Goal: Find specific page/section: Find specific page/section

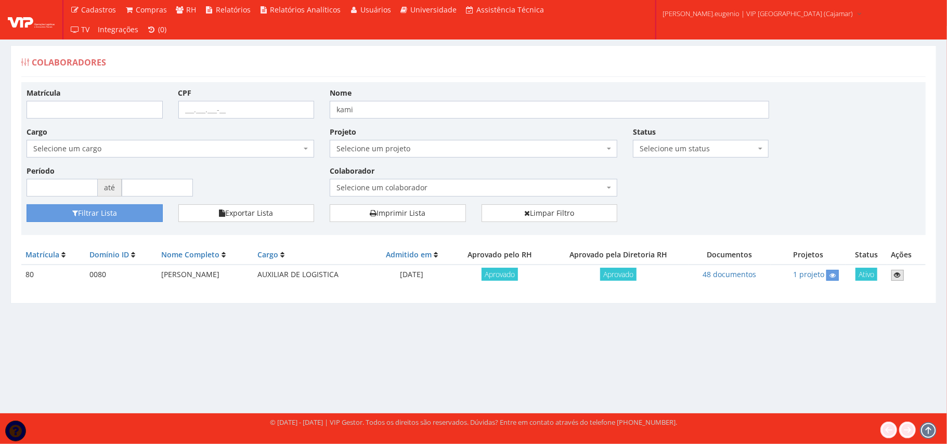
click at [900, 277] on icon at bounding box center [897, 274] width 6 height 7
click at [903, 274] on link at bounding box center [897, 275] width 12 height 11
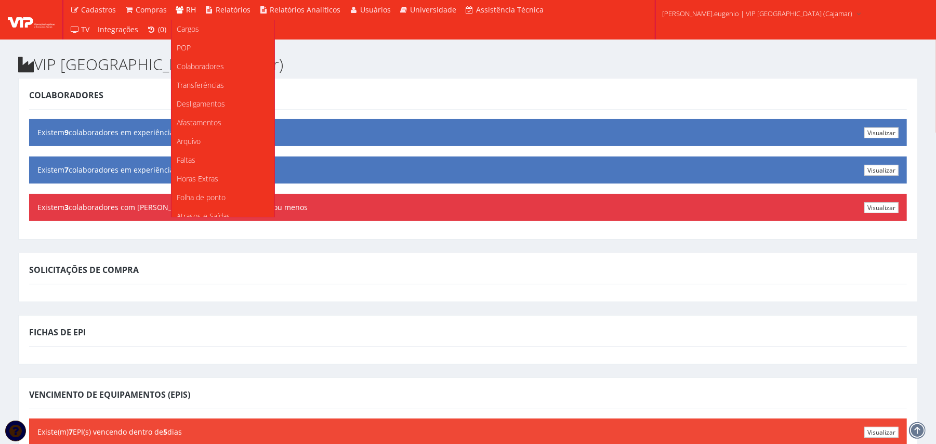
click at [179, 4] on link "RH" at bounding box center [186, 10] width 30 height 20
click at [213, 62] on span "Colaboradores" at bounding box center [200, 66] width 47 height 10
click at [205, 69] on span "Colaboradores" at bounding box center [200, 66] width 47 height 10
click at [202, 69] on span "Colaboradores" at bounding box center [200, 66] width 47 height 10
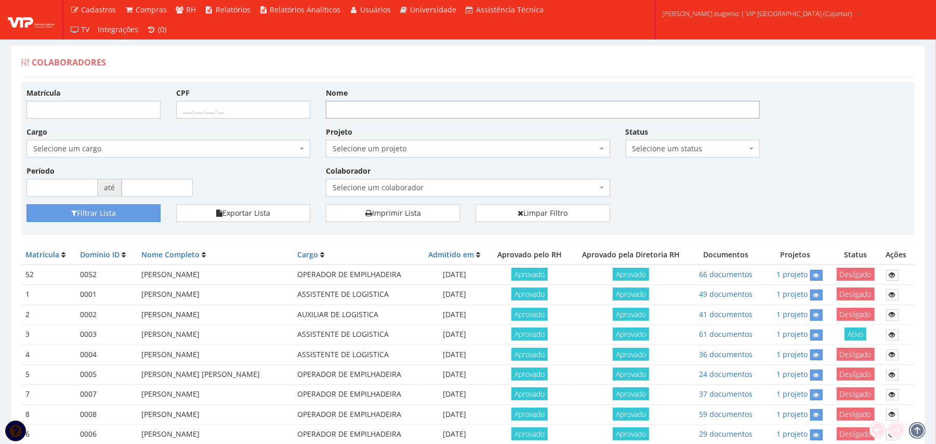
click at [518, 111] on input "Nome" at bounding box center [543, 110] width 434 height 18
type input "KAM"
click at [27, 204] on button "Filtrar Lista" at bounding box center [94, 213] width 134 height 18
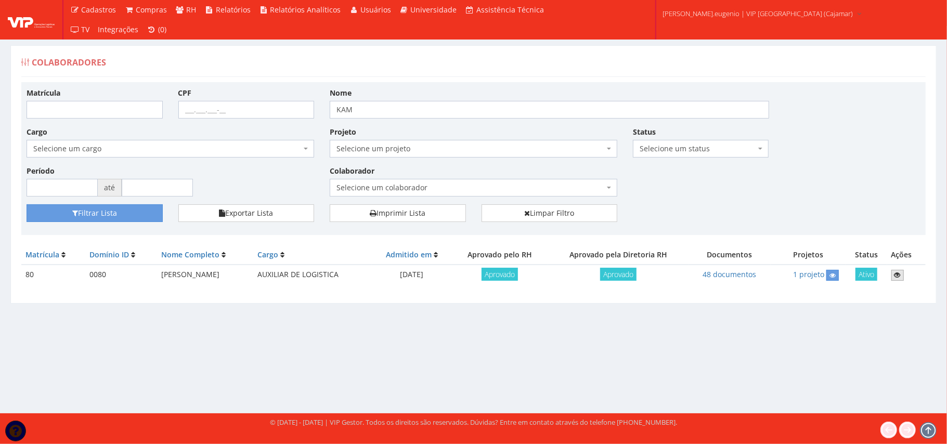
click at [899, 277] on icon at bounding box center [897, 274] width 6 height 7
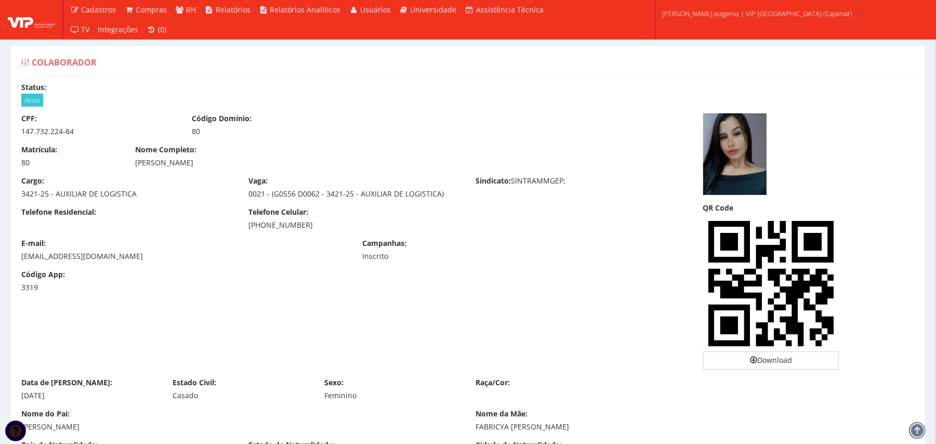
click at [730, 152] on img at bounding box center [736, 154] width 66 height 82
